Goal: Check status: Check status

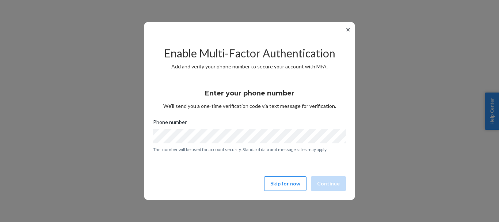
click at [346, 31] on button "✕" at bounding box center [348, 29] width 8 height 9
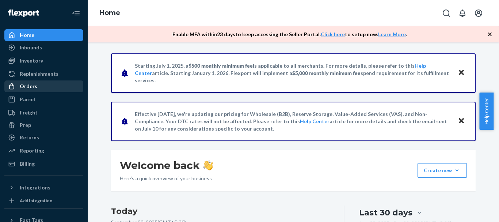
click at [28, 91] on link "Orders" at bounding box center [43, 86] width 79 height 12
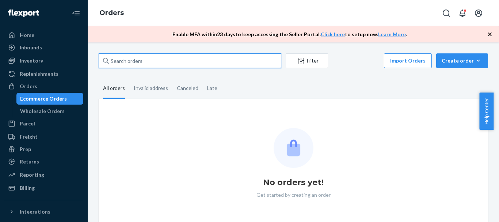
click at [150, 61] on input "text" at bounding box center [190, 60] width 183 height 15
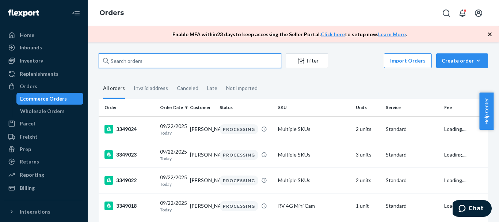
paste input "136837195"
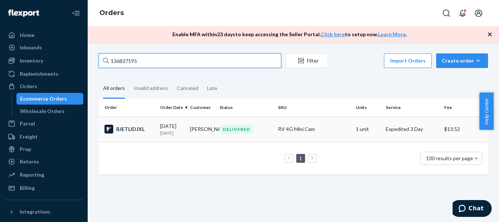
type input "136837195"
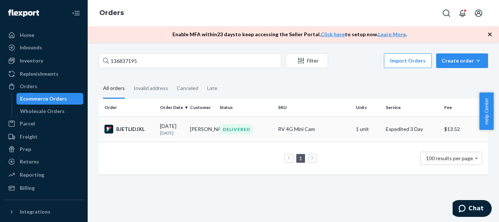
click at [150, 126] on div "BJETLIDJXL" at bounding box center [130, 129] width 50 height 9
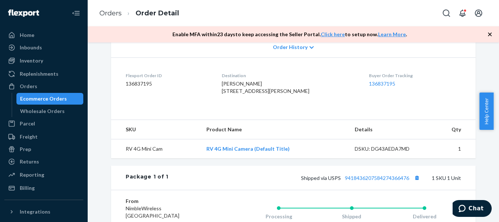
scroll to position [279, 0]
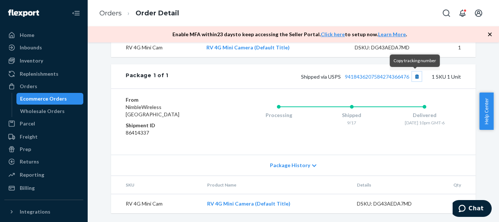
click at [415, 79] on button "Copy tracking number" at bounding box center [417, 77] width 10 height 10
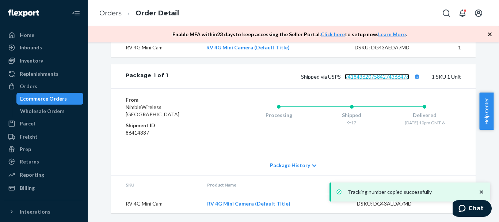
click at [372, 77] on link "9418436207584274366476" at bounding box center [377, 76] width 64 height 6
click at [39, 98] on div "Ecommerce Orders" at bounding box center [43, 98] width 47 height 7
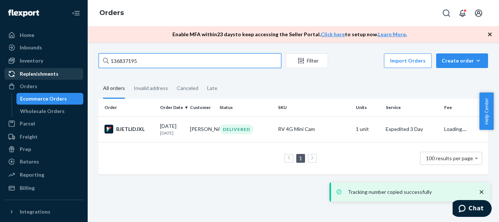
drag, startPoint x: 182, startPoint y: 58, endPoint x: 71, endPoint y: 76, distance: 112.1
click at [71, 76] on div "Home Inbounds Shipping Plans Problems Inventory Products Replenishments Orders …" at bounding box center [249, 111] width 499 height 222
paste input "439090"
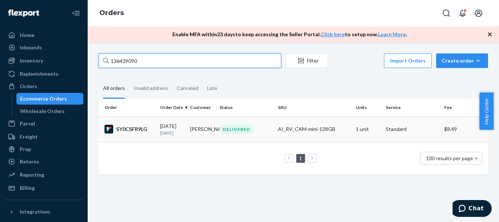
type input "136439090"
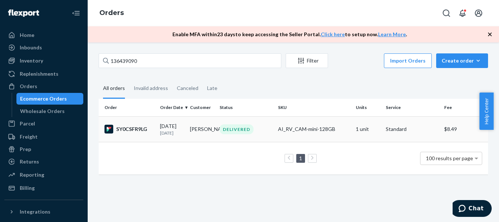
click at [174, 133] on p "[DATE]" at bounding box center [172, 133] width 24 height 6
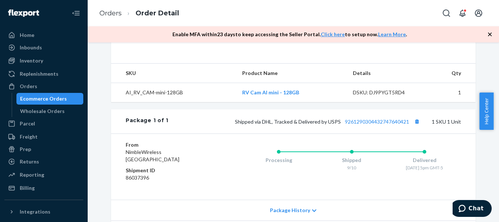
scroll to position [279, 0]
